Goal: Information Seeking & Learning: Compare options

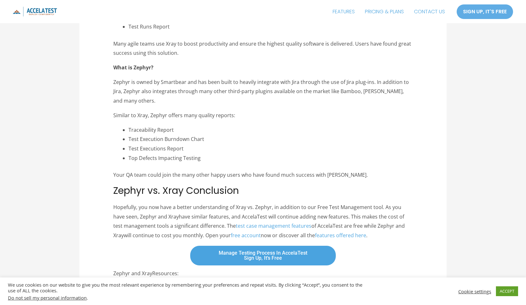
scroll to position [2202, 0]
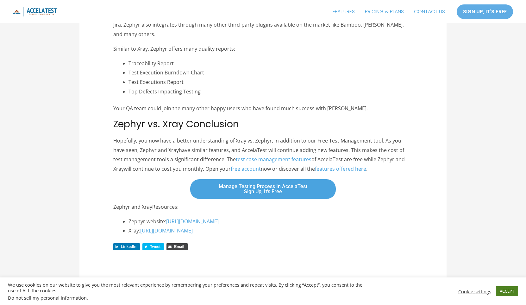
click at [511, 295] on link "ACCEPT" at bounding box center [507, 291] width 22 height 10
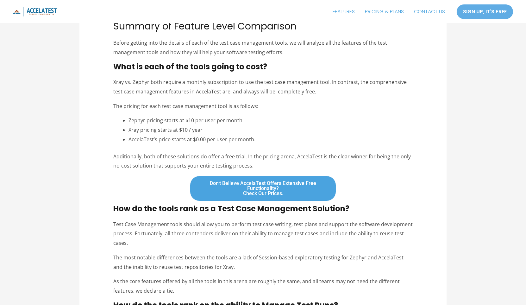
scroll to position [0, 0]
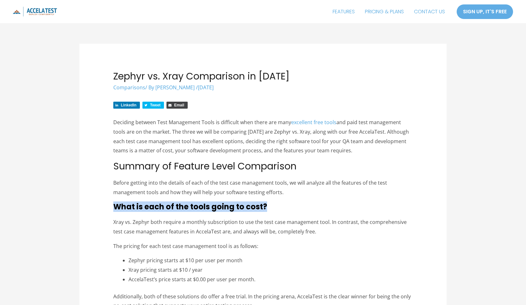
drag, startPoint x: 112, startPoint y: 207, endPoint x: 322, endPoint y: 209, distance: 210.6
click at [323, 209] on h3 "What is each of the tools going to cost?" at bounding box center [263, 206] width 300 height 9
drag, startPoint x: 105, startPoint y: 206, endPoint x: 304, endPoint y: 198, distance: 199.6
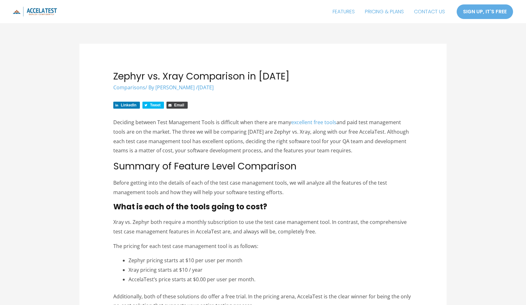
click at [245, 191] on p "Before getting into the details of each of the test case management tools, we w…" at bounding box center [263, 187] width 300 height 19
click at [302, 168] on h2 "Summary of Feature Level Comparison" at bounding box center [263, 166] width 300 height 11
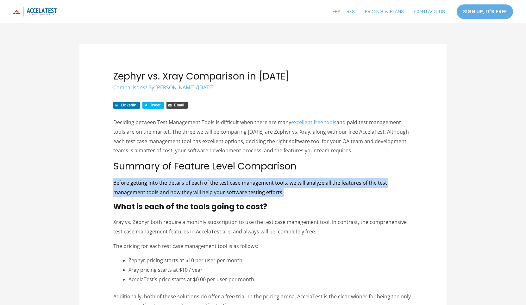
drag, startPoint x: 291, startPoint y: 194, endPoint x: 108, endPoint y: 174, distance: 183.8
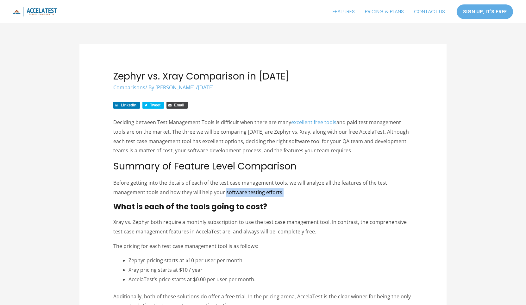
drag, startPoint x: 308, startPoint y: 194, endPoint x: 225, endPoint y: 189, distance: 83.1
click at [225, 189] on p "Before getting into the details of each of the test case management tools, we w…" at bounding box center [263, 187] width 300 height 19
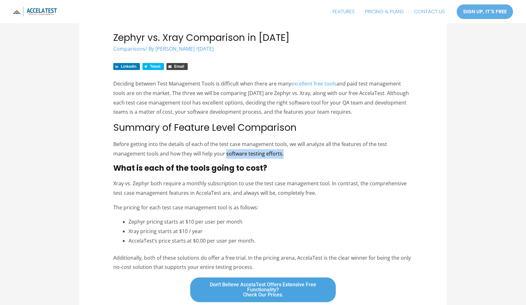
scroll to position [81, 0]
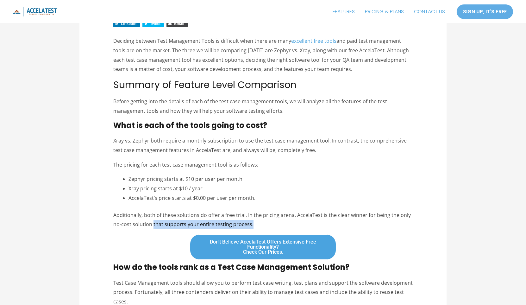
drag, startPoint x: 154, startPoint y: 221, endPoint x: 278, endPoint y: 228, distance: 123.7
click at [277, 228] on p "Additionally, both of these solutions do offer a free trial. In the pricing are…" at bounding box center [263, 220] width 300 height 19
click at [278, 228] on p "Additionally, both of these solutions do offer a free trial. In the pricing are…" at bounding box center [263, 220] width 300 height 19
drag, startPoint x: 130, startPoint y: 199, endPoint x: 156, endPoint y: 197, distance: 26.3
click at [156, 197] on li "AccelaTest’s price starts at $0.00 per user per month." at bounding box center [271, 197] width 285 height 9
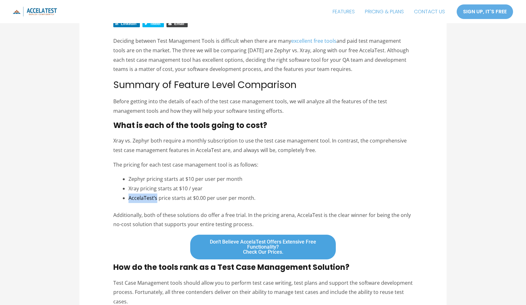
copy li "AccelaTest’s"
drag, startPoint x: 126, startPoint y: 186, endPoint x: 236, endPoint y: 192, distance: 110.7
click at [236, 192] on li "Xray pricing starts at $10 / year" at bounding box center [271, 188] width 285 height 9
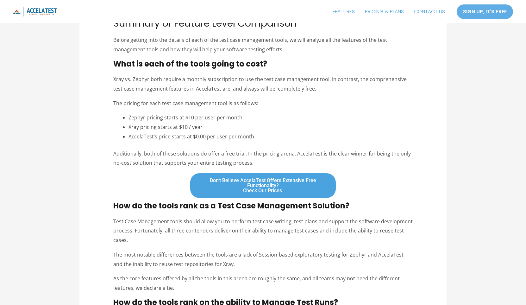
scroll to position [0, 0]
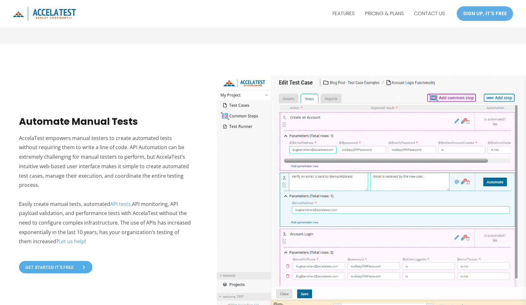
scroll to position [551, 0]
